Goal: Task Accomplishment & Management: Manage account settings

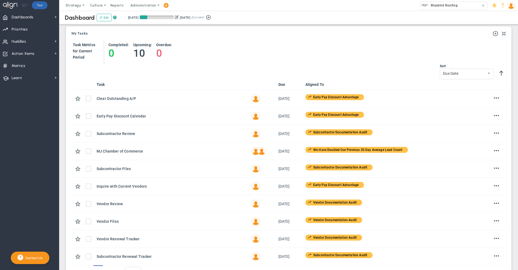
click at [511, 7] on img at bounding box center [511, 5] width 7 height 7
click at [507, 53] on span "Become an Affiliate" at bounding box center [496, 48] width 44 height 11
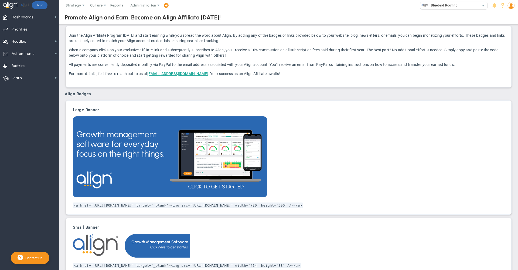
click at [515, 8] on span at bounding box center [511, 5] width 8 height 11
click at [508, 65] on div "Join the Align Affiliate Program [DATE] and start earning while you spread the …" at bounding box center [289, 57] width 446 height 62
click at [512, 4] on img at bounding box center [511, 5] width 7 height 7
click at [506, 59] on span "Sign Out" at bounding box center [496, 59] width 44 height 11
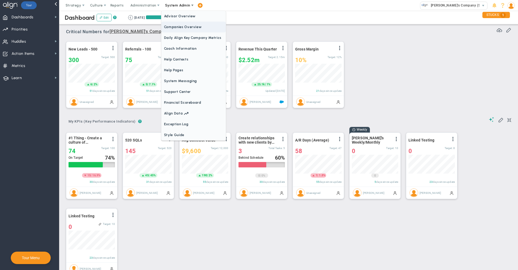
click at [180, 28] on span "Companies Overview" at bounding box center [193, 27] width 65 height 11
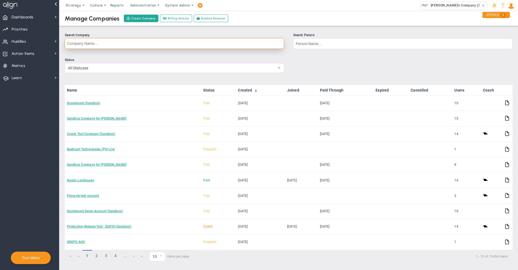
click at [194, 46] on input "Search Company" at bounding box center [175, 43] width 220 height 11
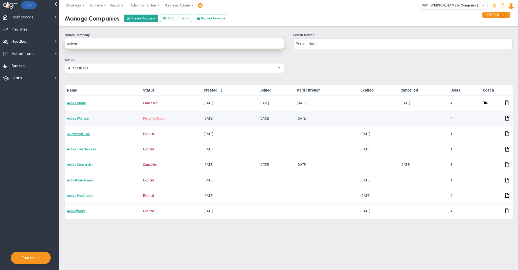
type input "active"
click at [80, 116] on td "Active Witness" at bounding box center [103, 118] width 76 height 15
click at [80, 119] on link "Active Witness" at bounding box center [78, 119] width 22 height 4
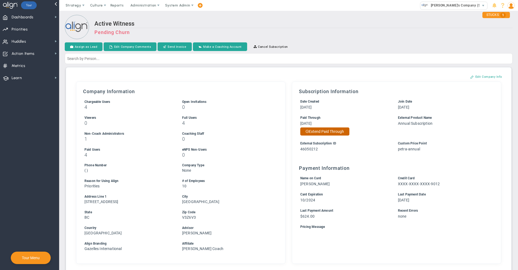
click at [323, 132] on button "Extend Paid Through" at bounding box center [325, 131] width 49 height 8
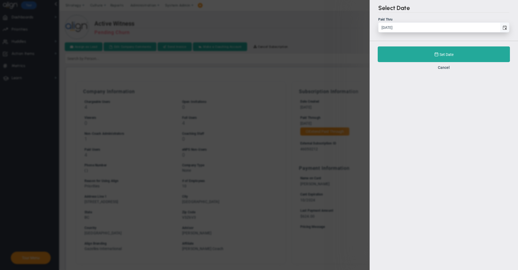
click at [504, 26] on span "select" at bounding box center [505, 28] width 4 height 4
click at [500, 26] on input "8/23/2025" at bounding box center [439, 27] width 121 height 9
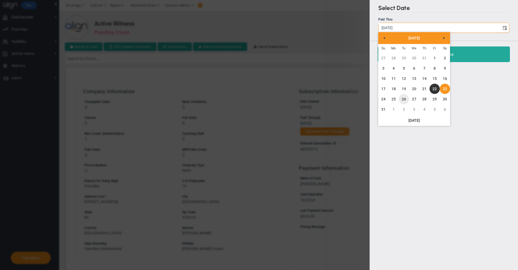
click at [404, 97] on link "26" at bounding box center [404, 99] width 10 height 10
type input "8/26/2025"
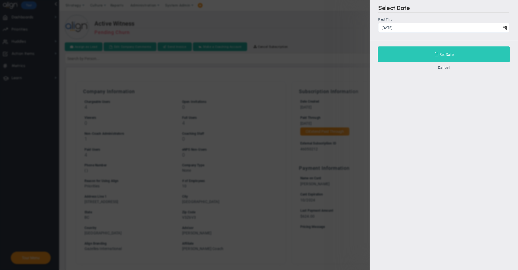
click at [400, 48] on button "Set Date" at bounding box center [444, 54] width 132 height 16
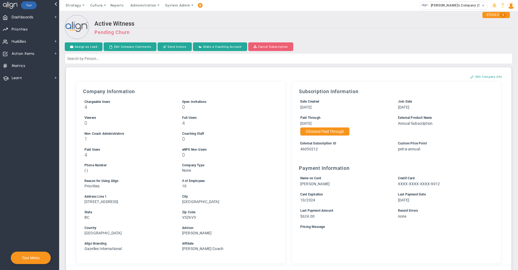
click at [268, 49] on button "Cancel Subscription" at bounding box center [270, 46] width 45 height 9
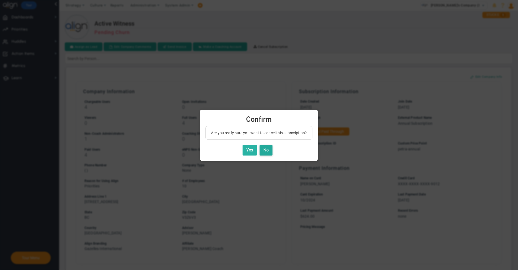
click at [247, 150] on button "Yes" at bounding box center [250, 150] width 14 height 11
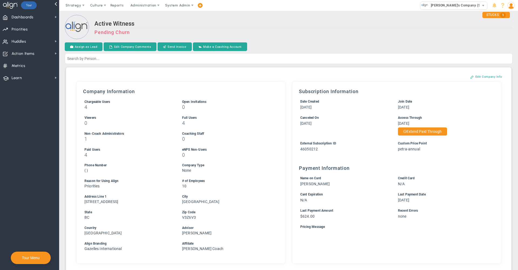
click at [319, 23] on h2 "Active Witness" at bounding box center [303, 24] width 418 height 8
click at [444, 6] on span "Alex's Company (Sandbox)" at bounding box center [460, 5] width 65 height 7
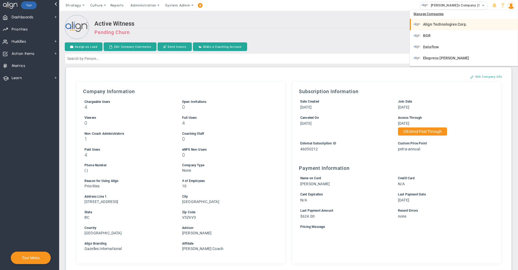
click at [442, 29] on li "Align Technologies Corp." at bounding box center [464, 24] width 108 height 11
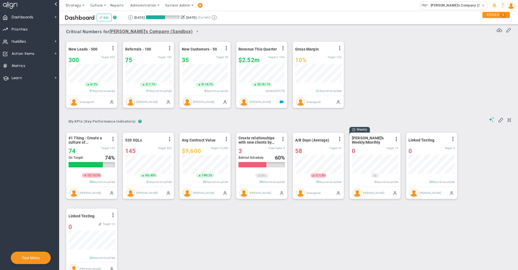
click at [180, 7] on span "System Admin" at bounding box center [178, 5] width 34 height 11
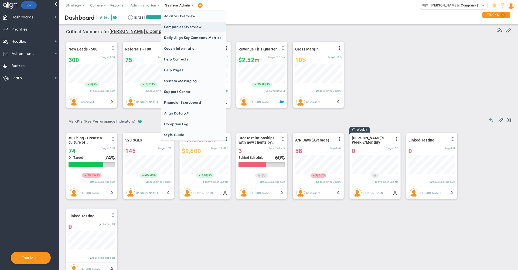
click at [182, 30] on span "Companies Overview" at bounding box center [193, 27] width 65 height 11
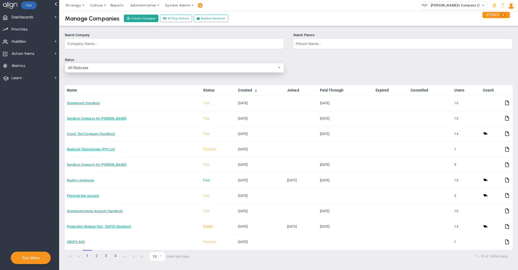
click at [144, 70] on span "All Statuses" at bounding box center [170, 67] width 210 height 9
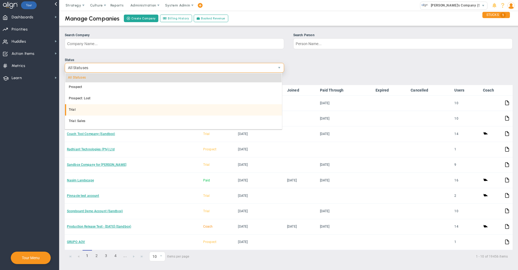
click at [214, 109] on li "Trial" at bounding box center [173, 109] width 217 height 11
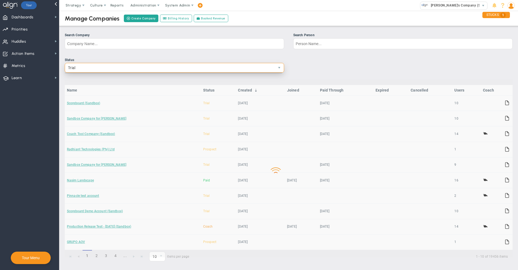
scroll to position [112, 0]
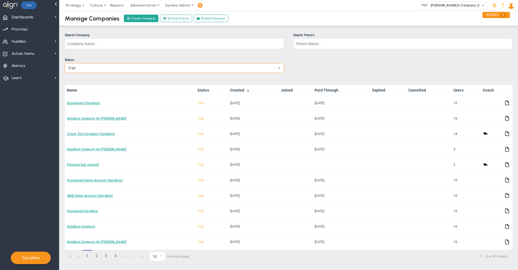
click at [323, 90] on link "Paid Through" at bounding box center [341, 90] width 53 height 4
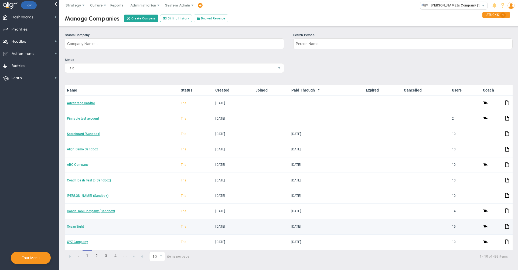
click at [79, 228] on link "OceanSight" at bounding box center [75, 227] width 17 height 4
